Goal: Find specific page/section: Find specific page/section

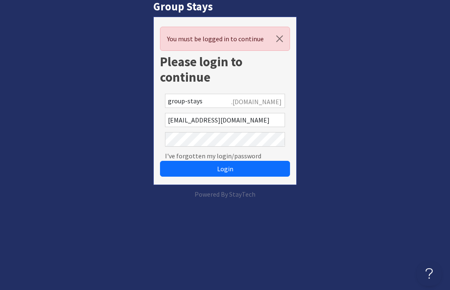
click at [251, 170] on button "Login" at bounding box center [225, 169] width 130 height 16
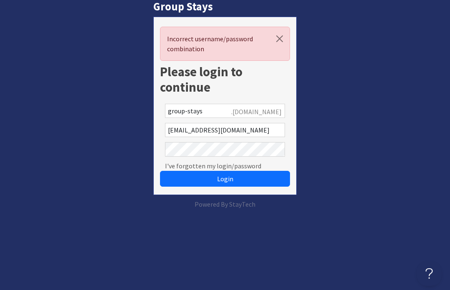
click at [255, 183] on button "Login" at bounding box center [225, 179] width 130 height 16
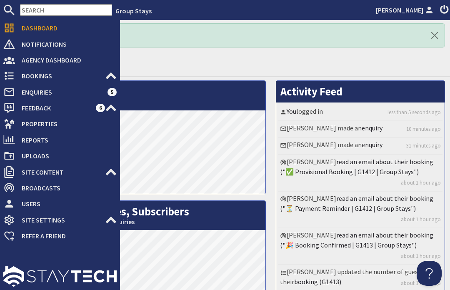
click at [15, 77] on span "Bookings" at bounding box center [60, 75] width 90 height 13
